Goal: Task Accomplishment & Management: Manage account settings

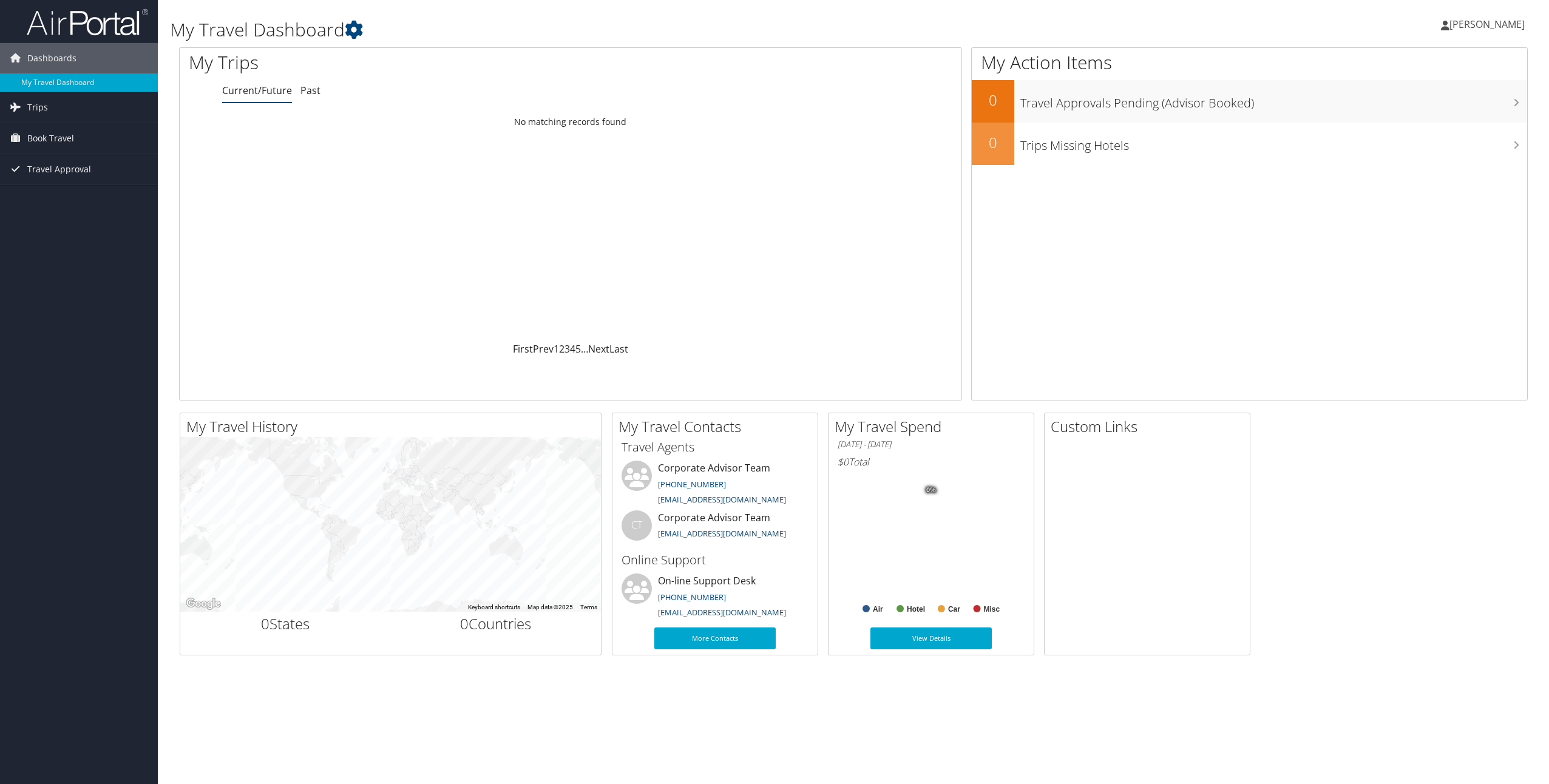
click at [1478, 25] on span "[PERSON_NAME]" at bounding box center [1487, 25] width 75 height 13
click at [1431, 108] on link "View Travel Profile" at bounding box center [1457, 108] width 135 height 21
click at [1507, 33] on link "[PERSON_NAME]" at bounding box center [1489, 24] width 96 height 36
click at [1413, 66] on link "My Settings" at bounding box center [1457, 67] width 135 height 21
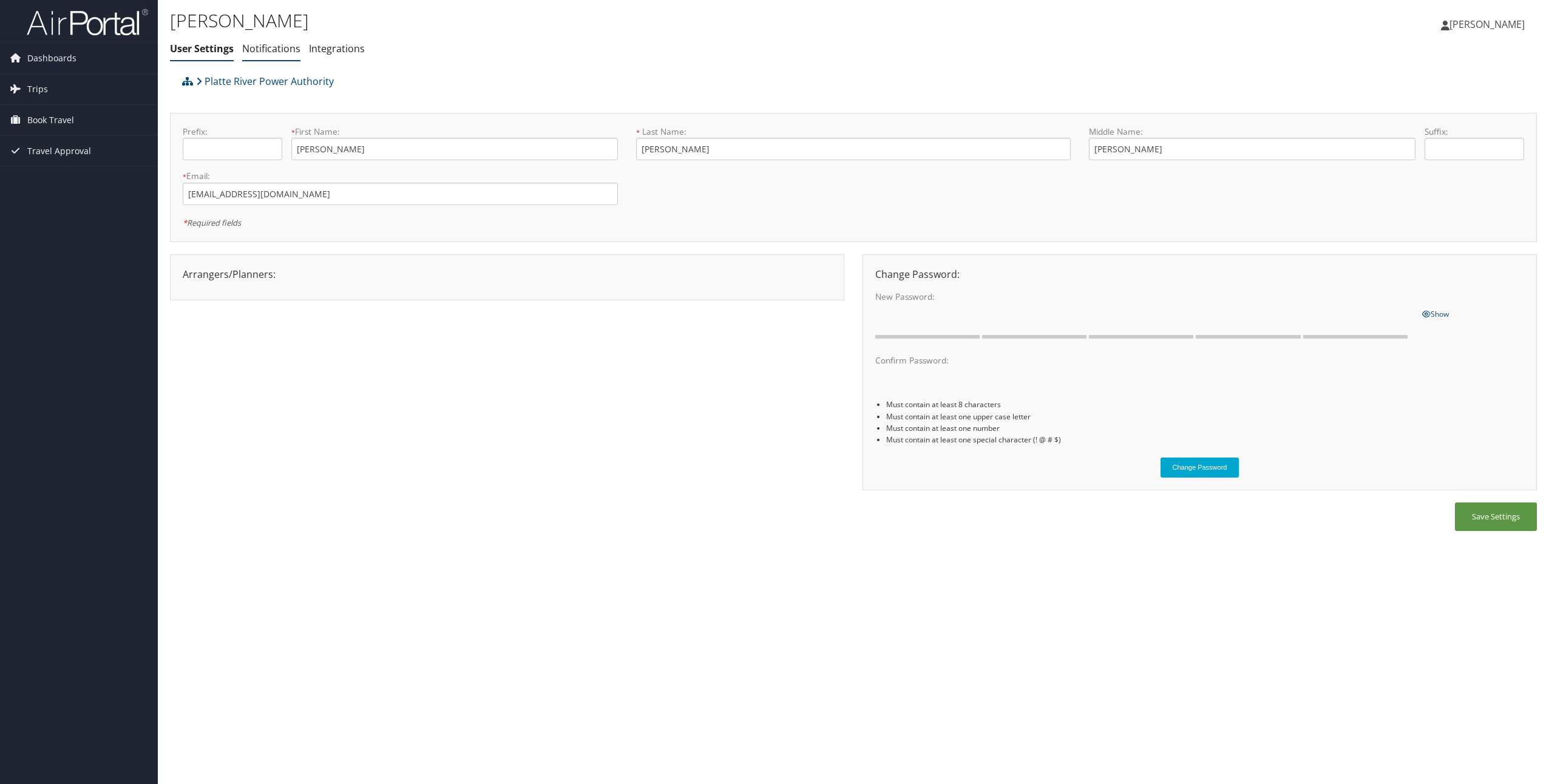
click at [272, 48] on link "Notifications" at bounding box center [272, 48] width 58 height 13
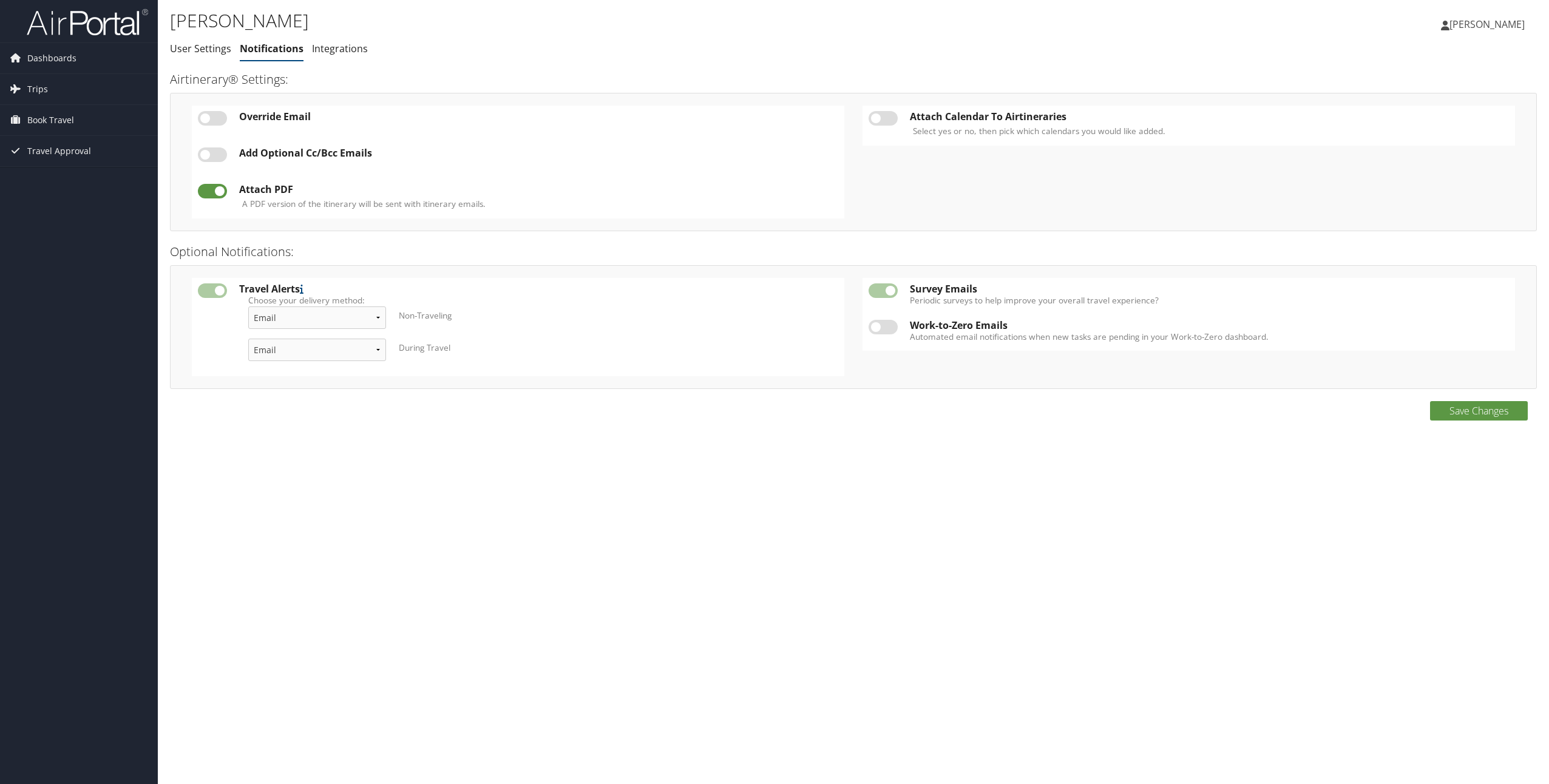
click at [335, 49] on link "Integrations" at bounding box center [339, 48] width 56 height 13
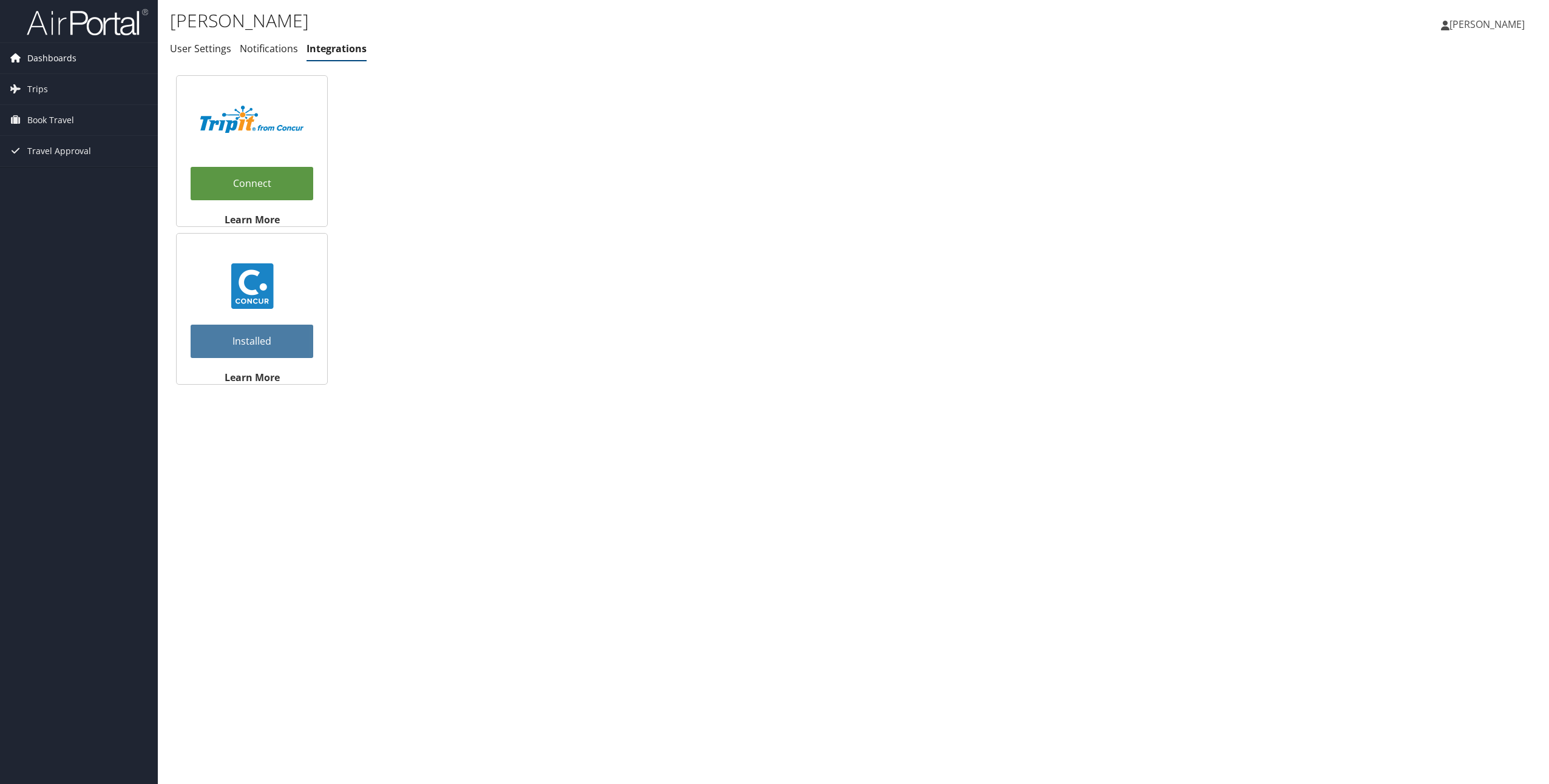
click at [45, 59] on span "Dashboards" at bounding box center [52, 58] width 49 height 30
drag, startPoint x: 374, startPoint y: 723, endPoint x: 378, endPoint y: 728, distance: 6.4
click at [374, 723] on div "Mitchell Hanson User Settings Notifications Integrations User Settings Notifica…" at bounding box center [853, 392] width 1391 height 784
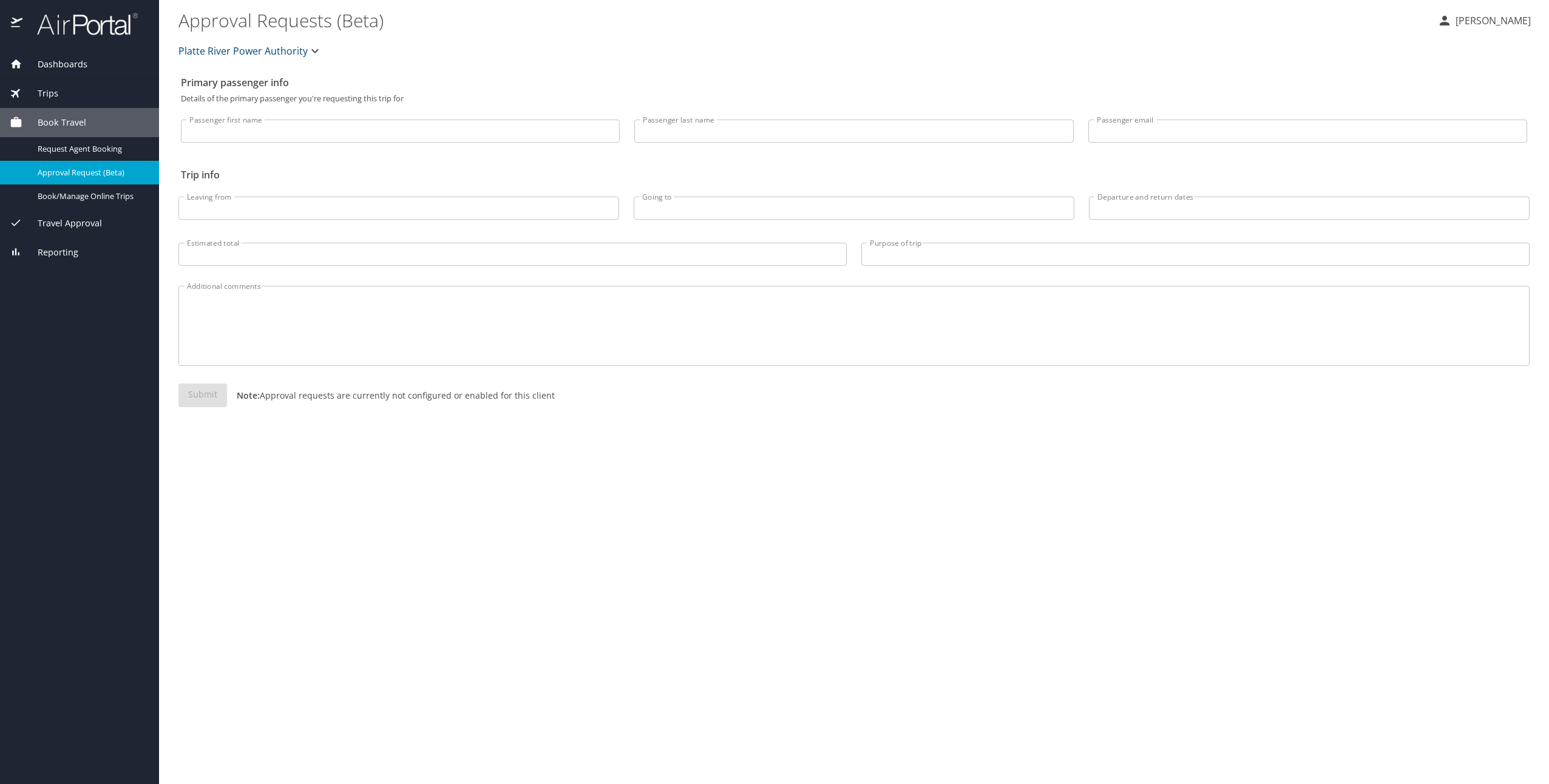
click at [388, 466] on div "Primary passenger info Details of the primary passenger you're requesting this …" at bounding box center [854, 428] width 1351 height 714
